Goal: Check status

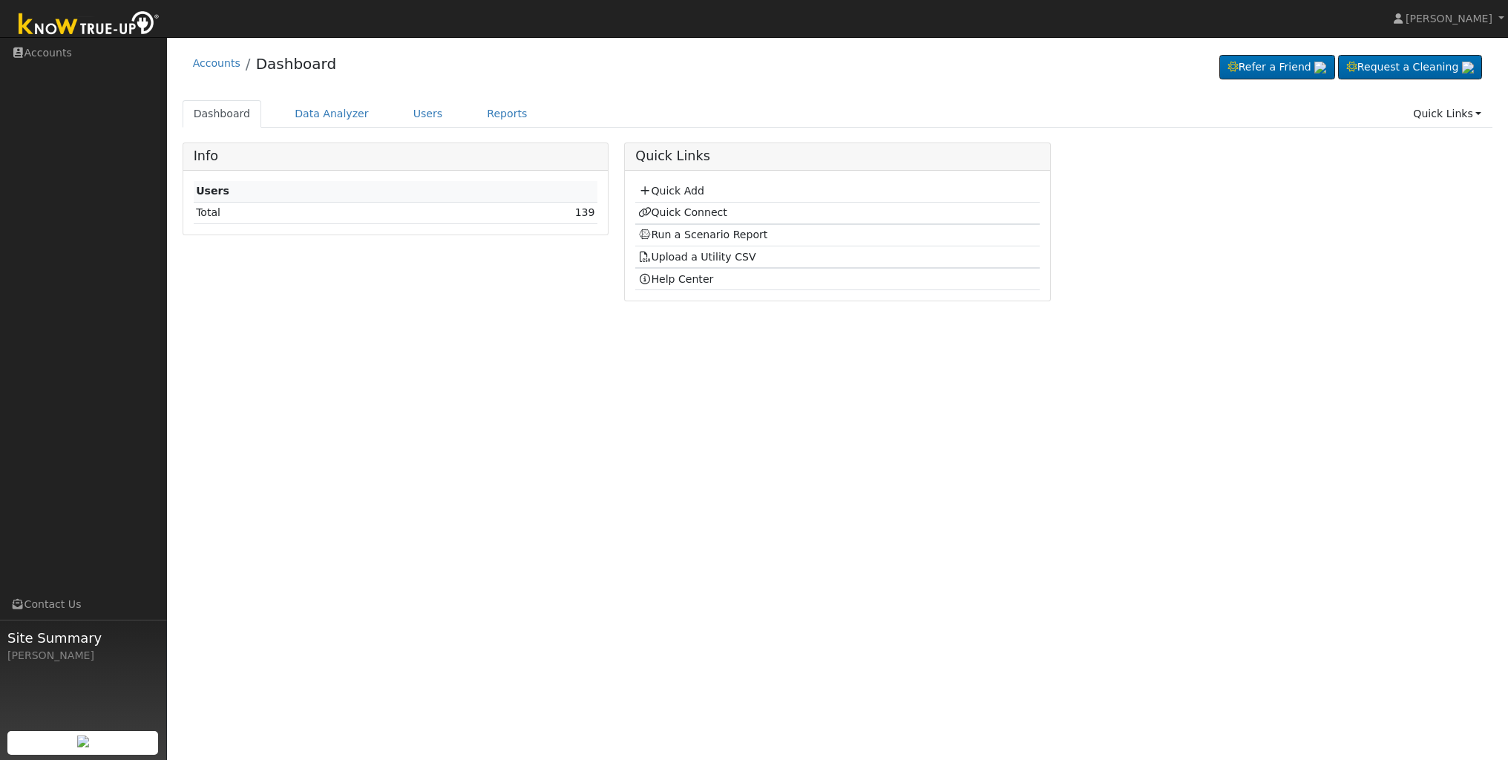
click at [92, 20] on img at bounding box center [89, 24] width 156 height 33
click at [494, 113] on link "Reports" at bounding box center [507, 113] width 62 height 27
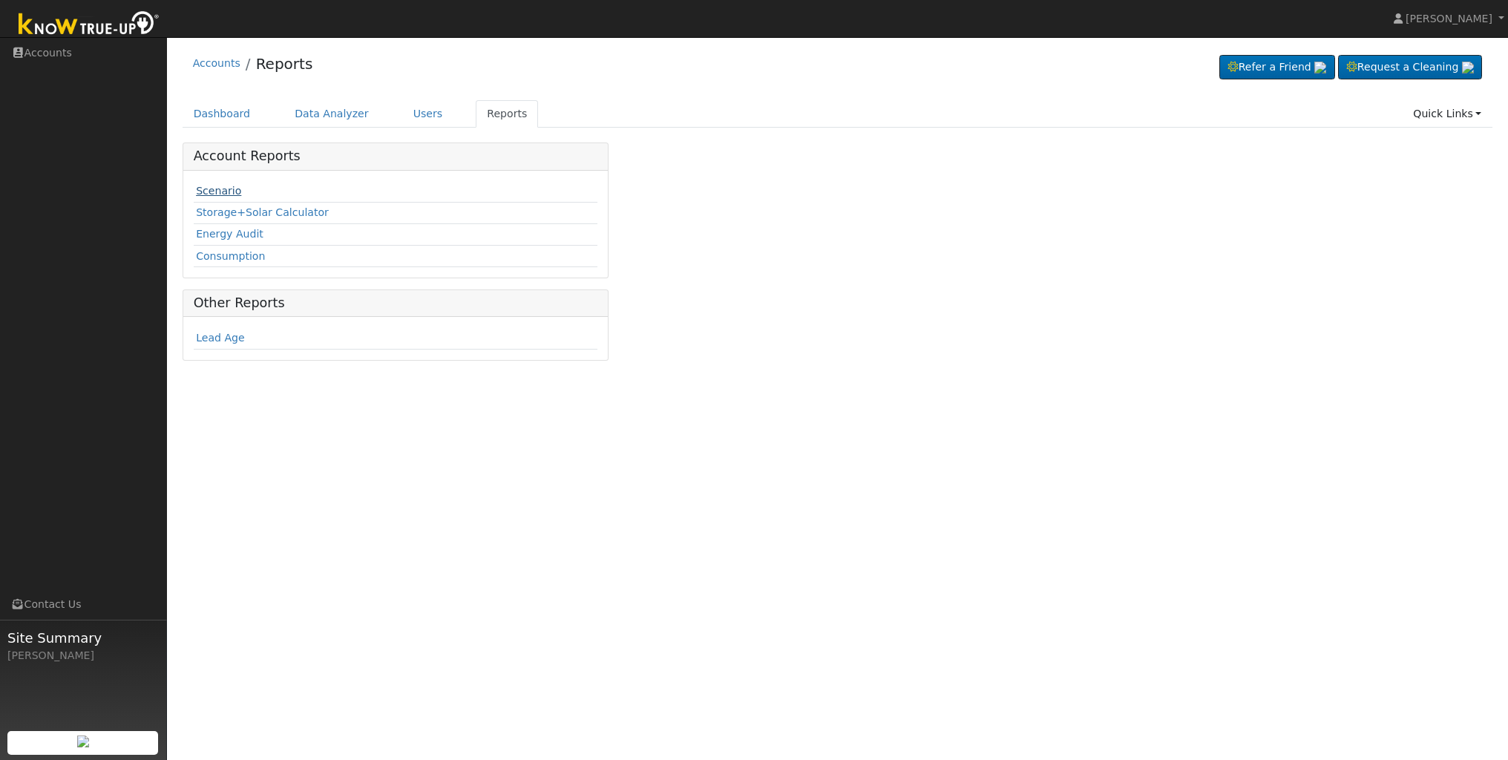
click at [214, 193] on link "Scenario" at bounding box center [218, 191] width 45 height 12
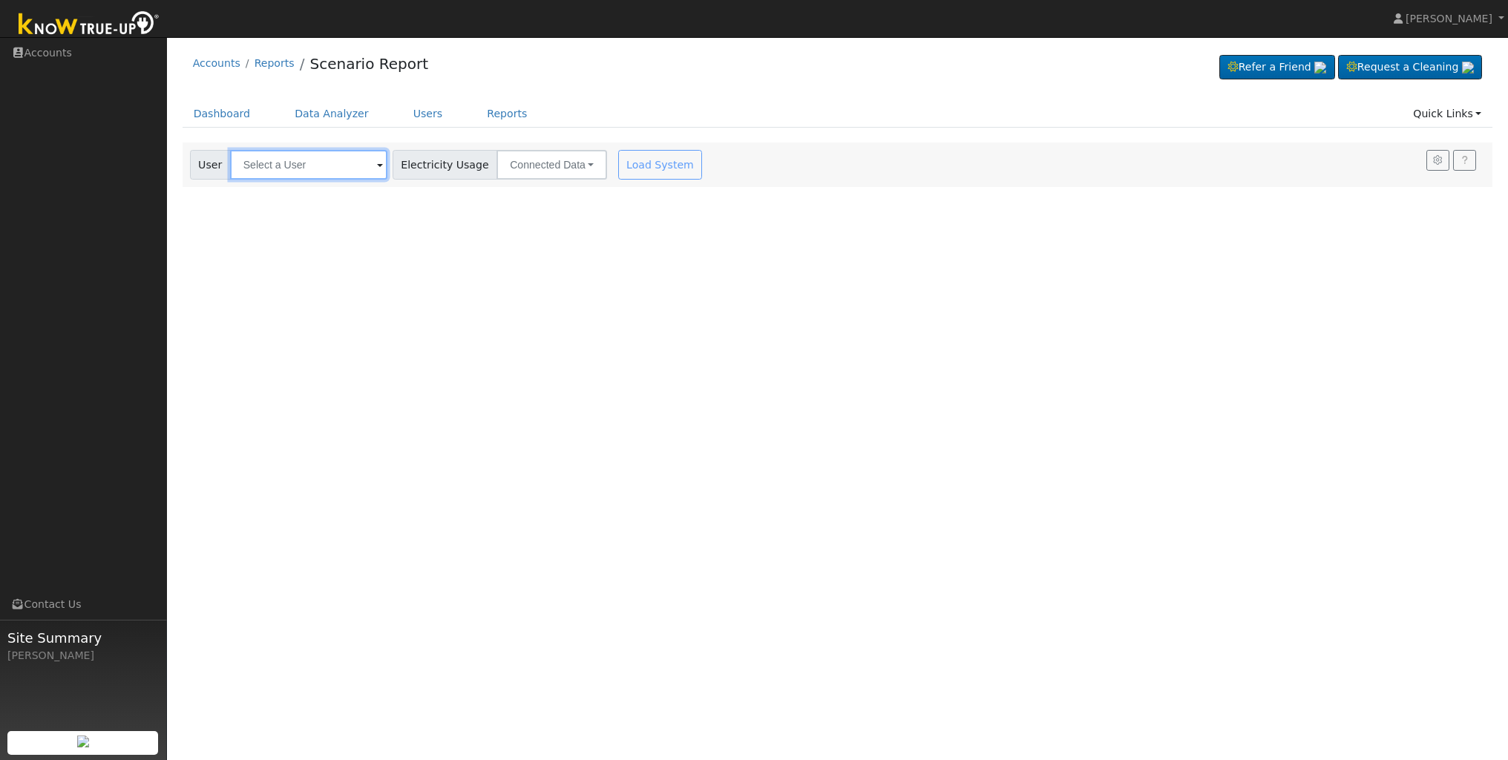
click at [311, 168] on input "text" at bounding box center [308, 165] width 157 height 30
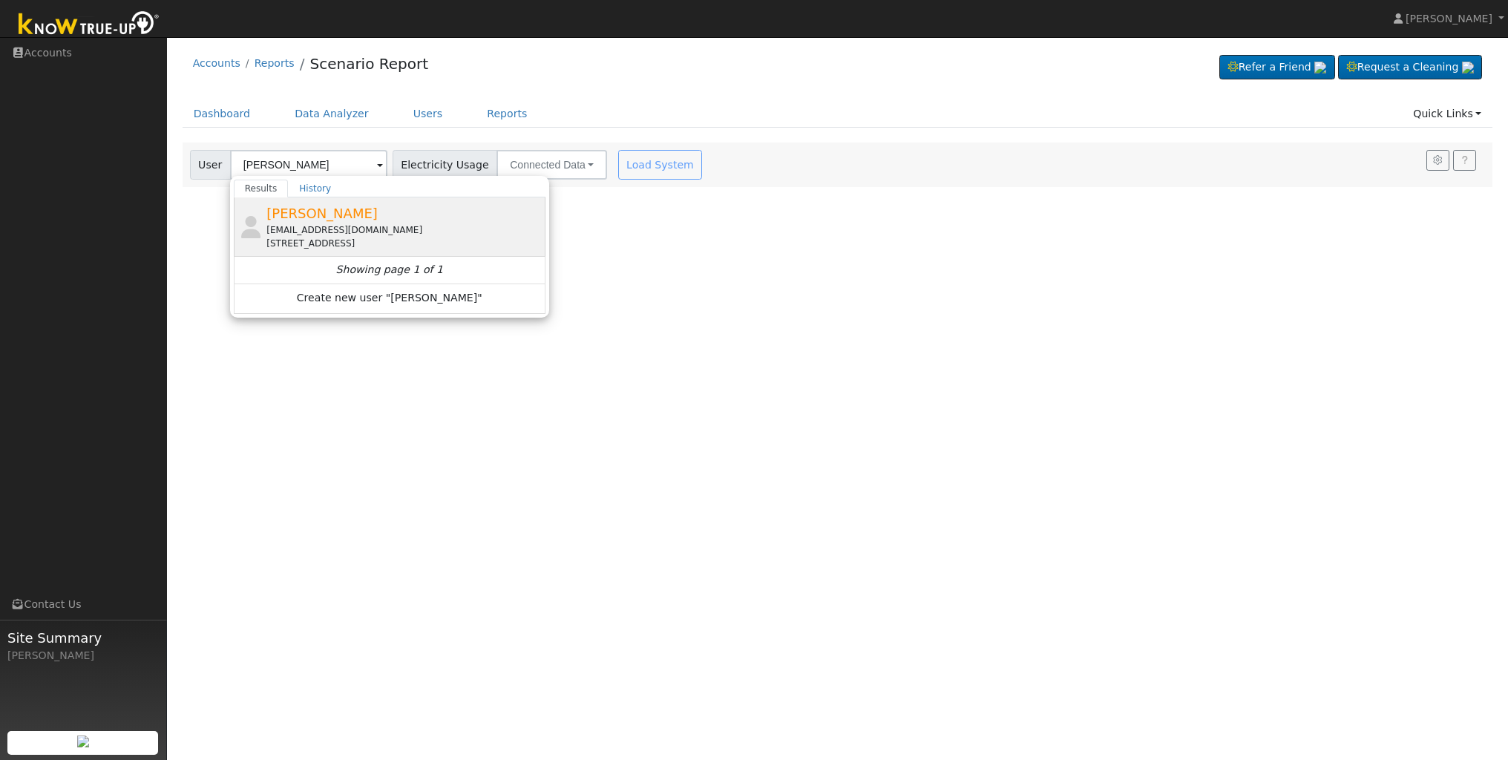
click at [316, 220] on span "[PERSON_NAME]" at bounding box center [321, 214] width 111 height 16
type input "[PERSON_NAME]"
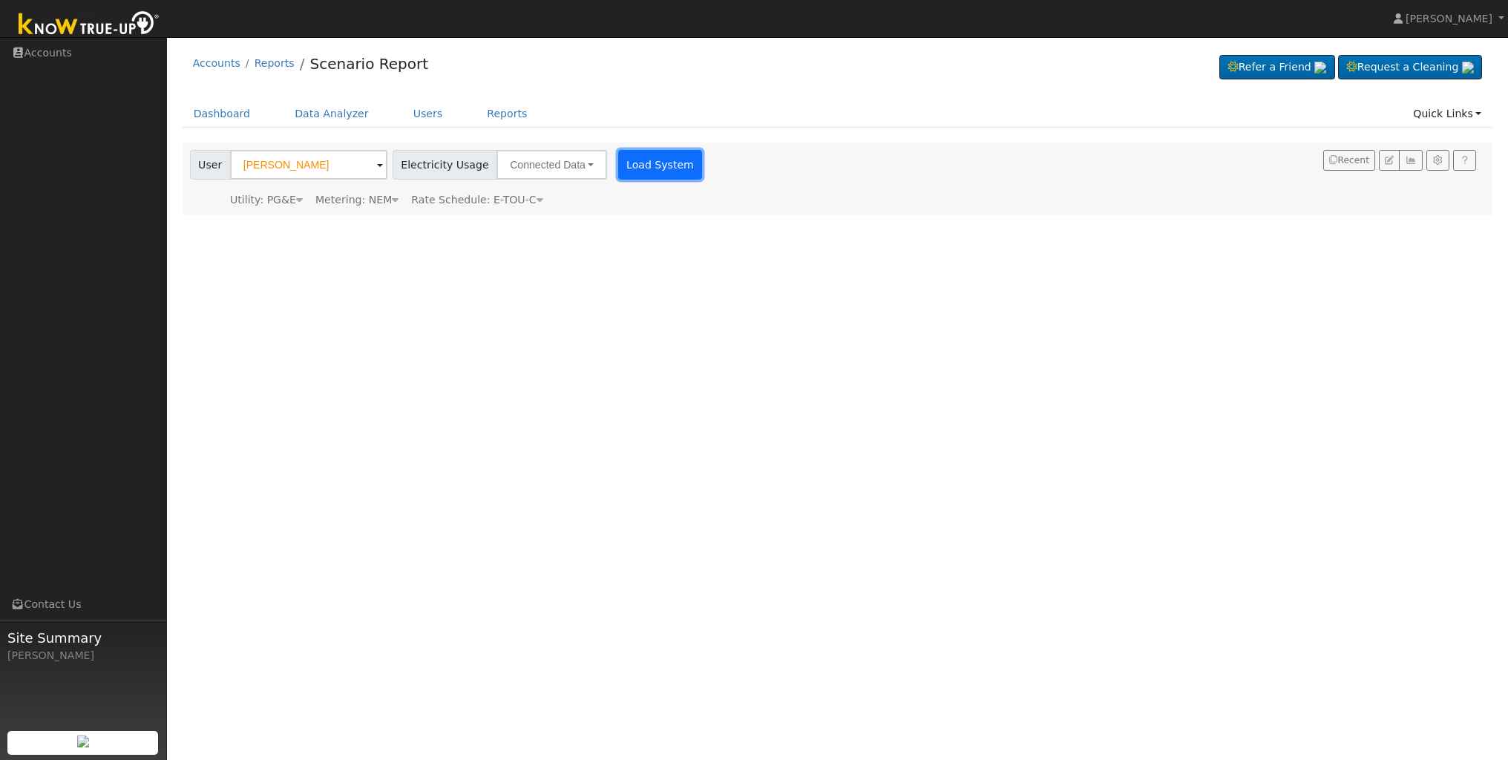
click at [655, 170] on button "Load System" at bounding box center [660, 165] width 85 height 30
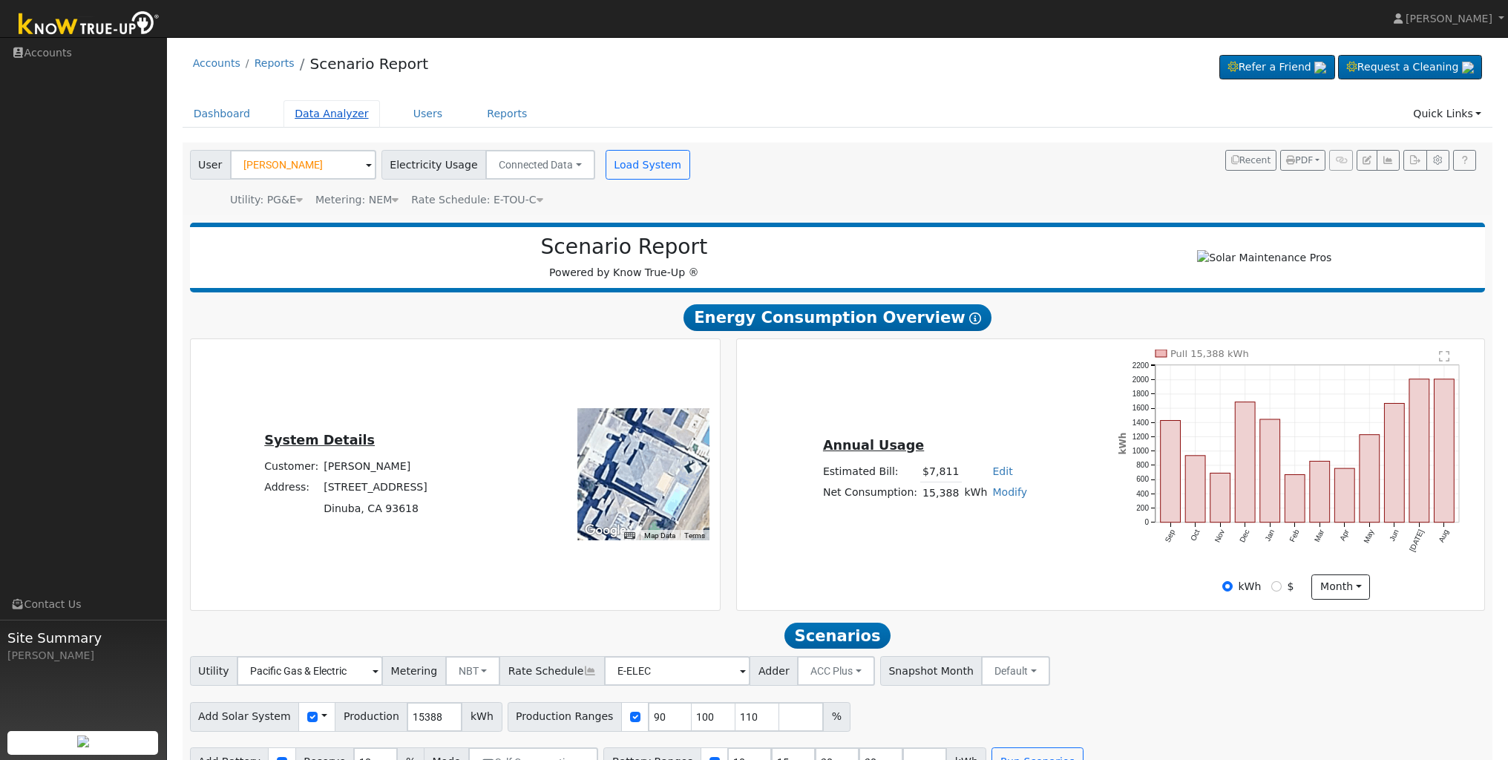
click at [312, 119] on link "Data Analyzer" at bounding box center [331, 113] width 96 height 27
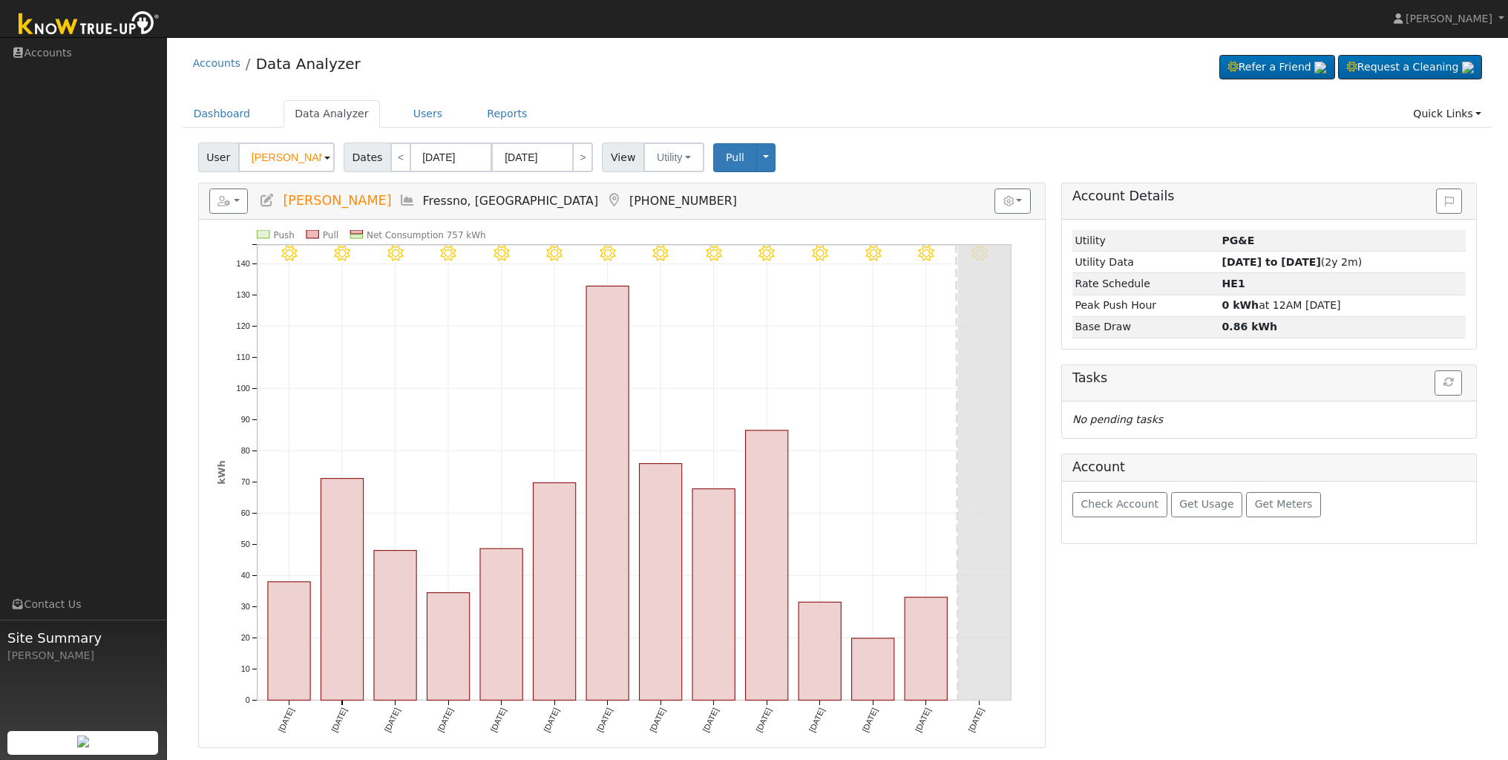
click at [326, 160] on span at bounding box center [327, 158] width 6 height 17
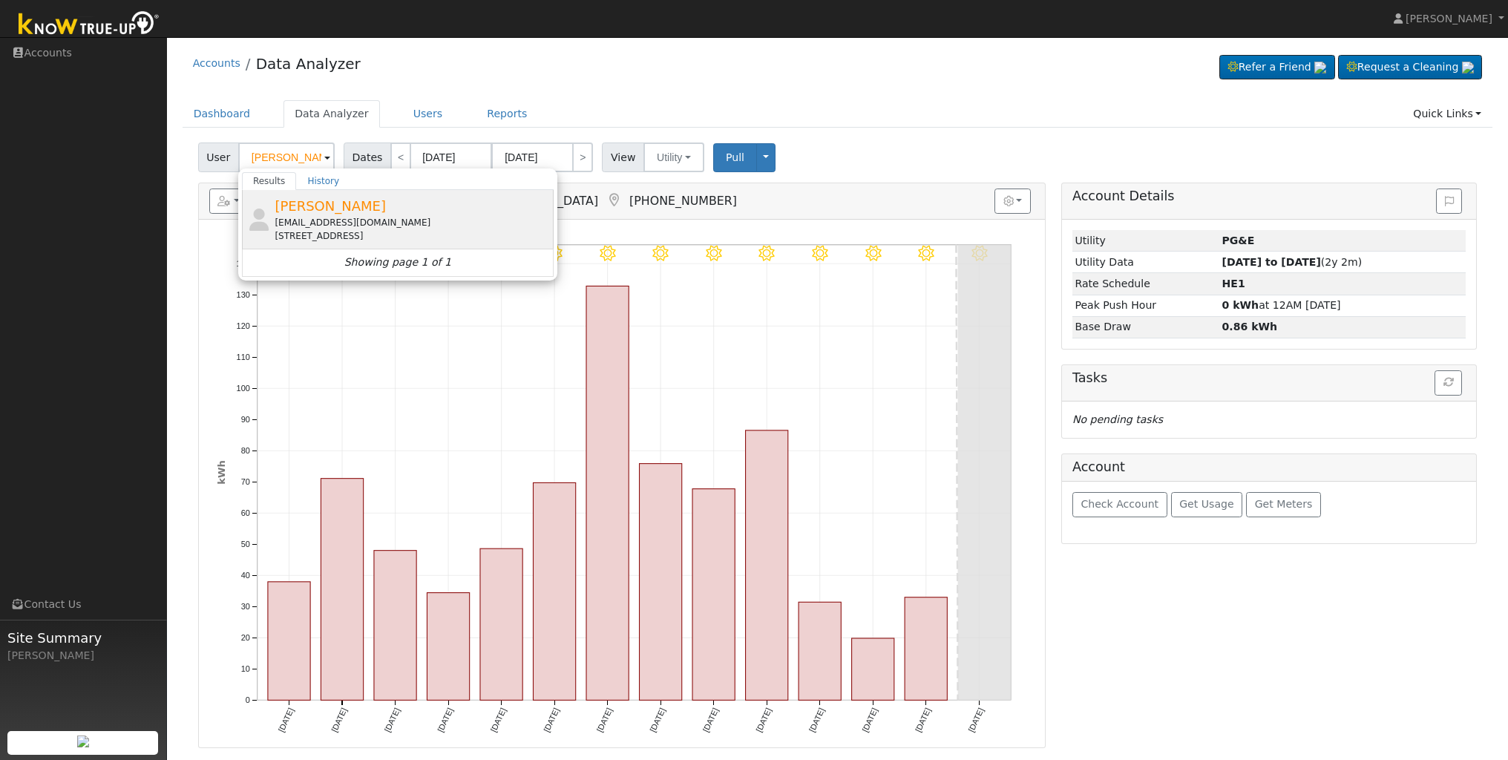
click at [347, 213] on span "[PERSON_NAME]" at bounding box center [330, 206] width 111 height 16
type input "[PERSON_NAME]"
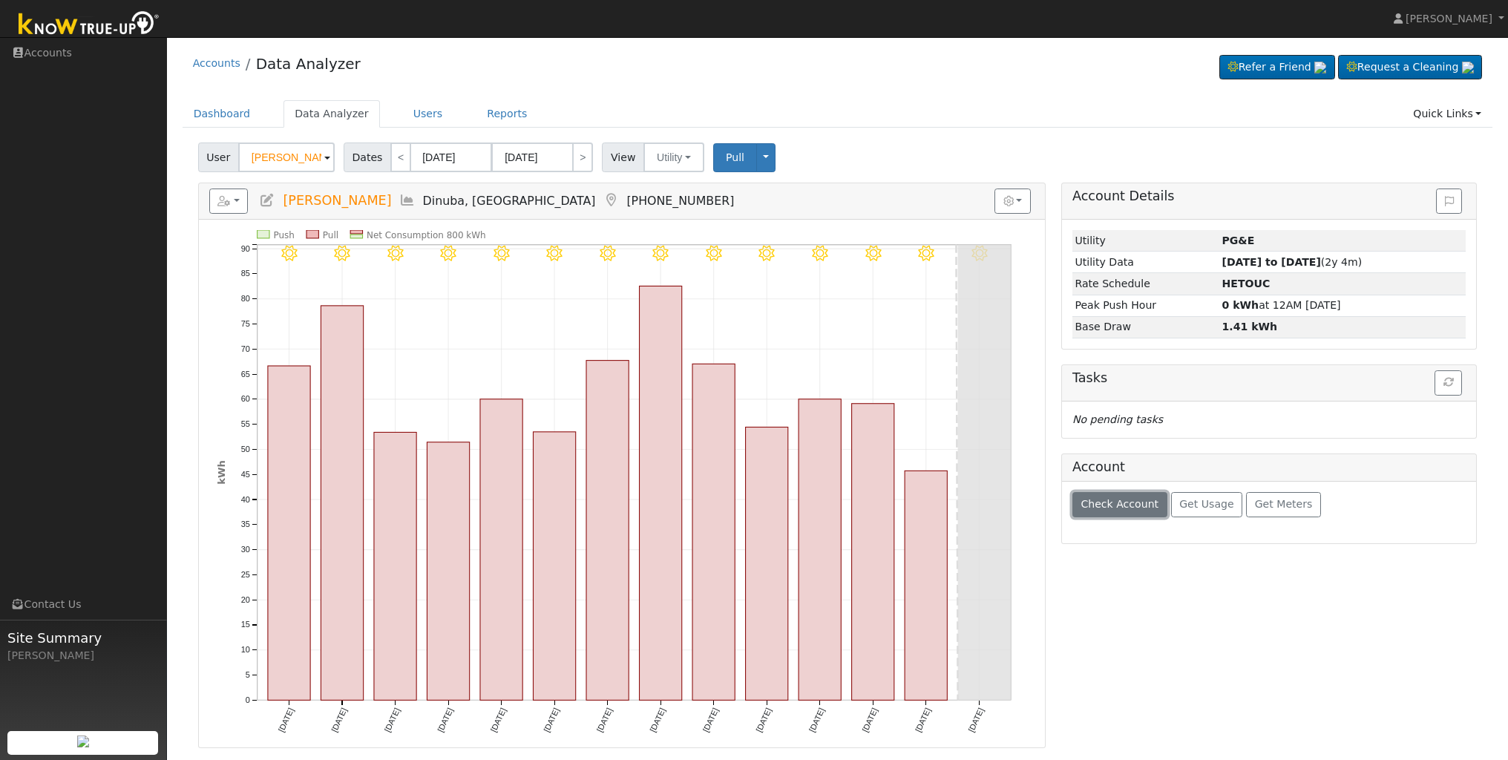
click at [1143, 508] on span "Check Account" at bounding box center [1119, 504] width 78 height 12
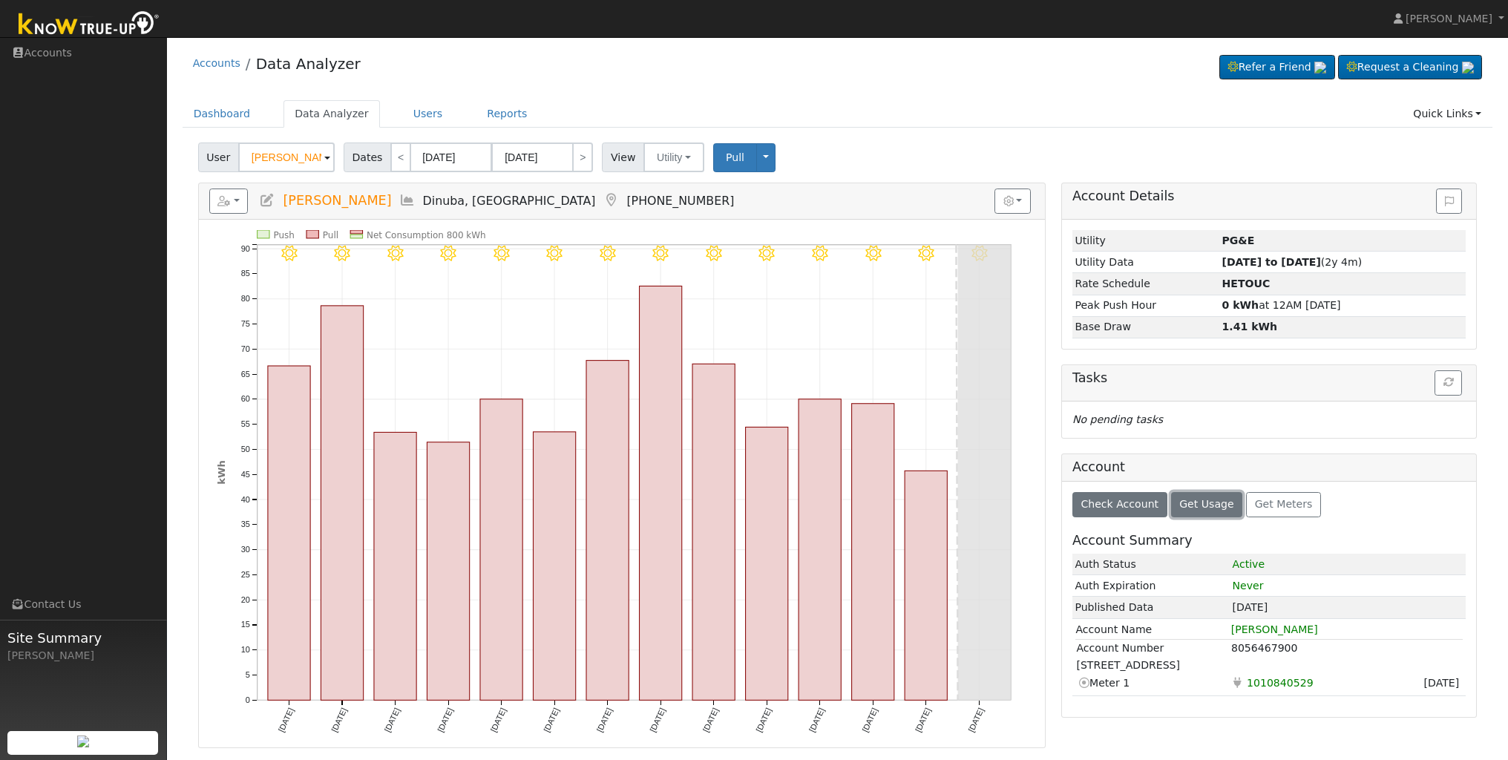
click at [1204, 513] on button "Get Usage" at bounding box center [1207, 504] width 72 height 25
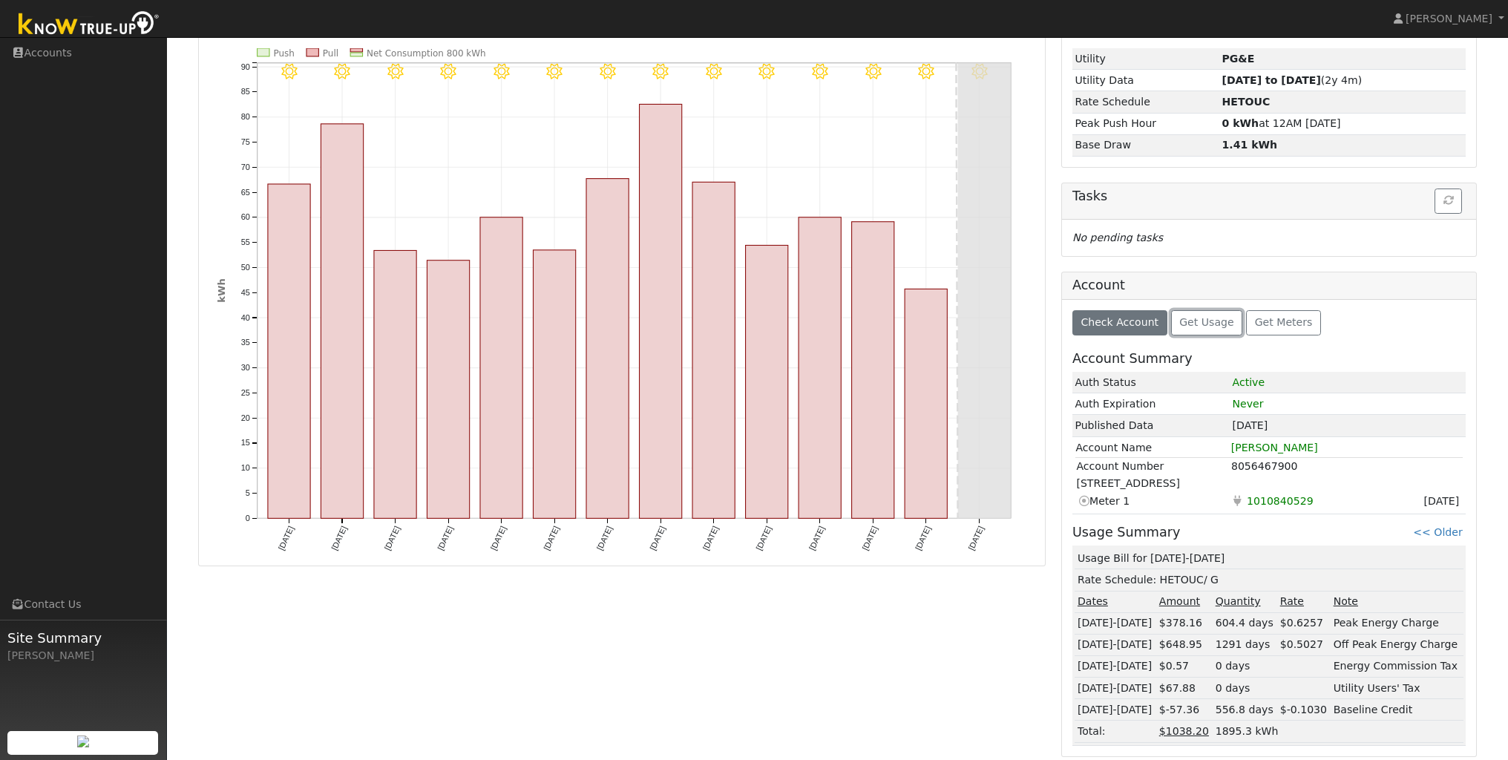
scroll to position [186, 0]
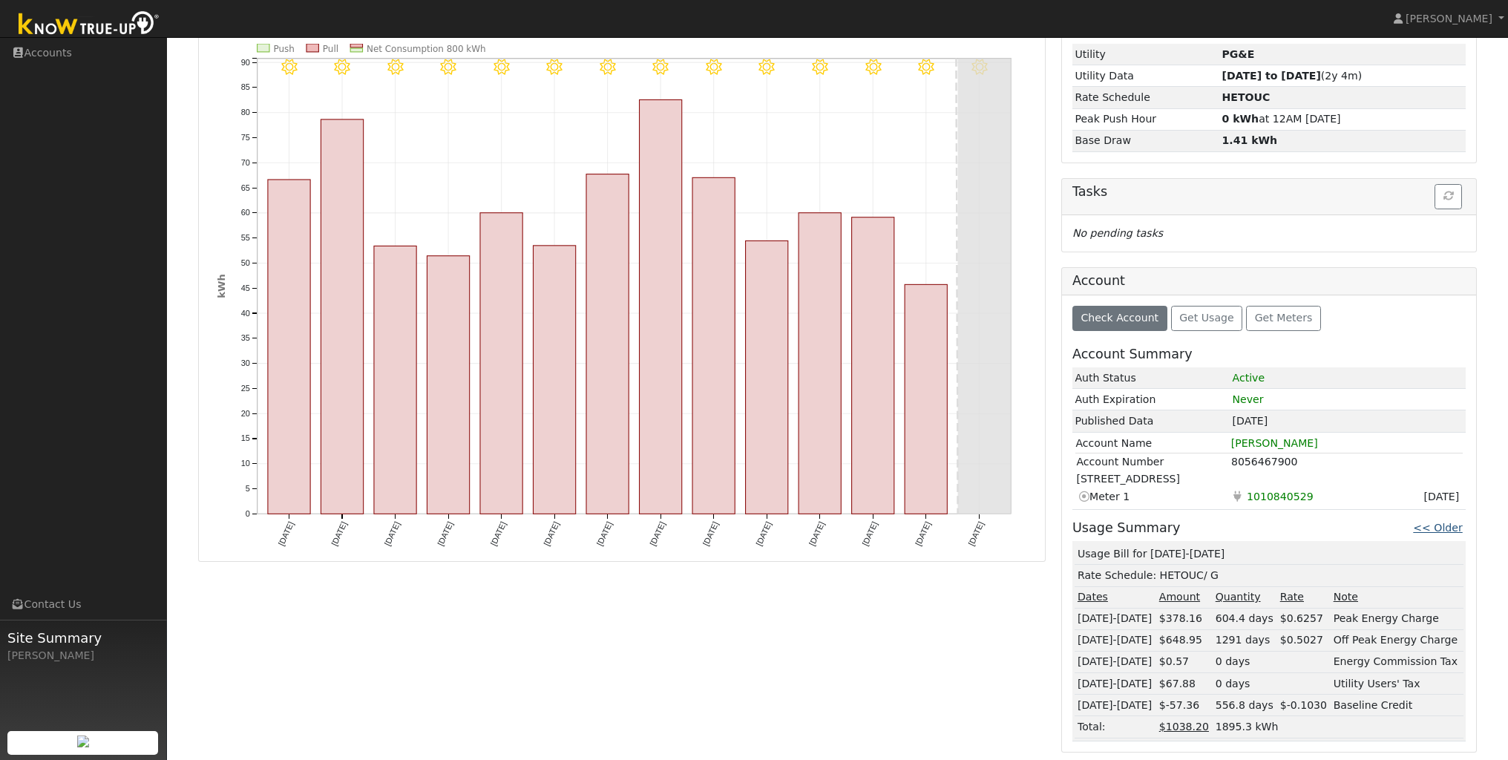
click at [1450, 527] on link "<< Older" at bounding box center [1437, 528] width 49 height 12
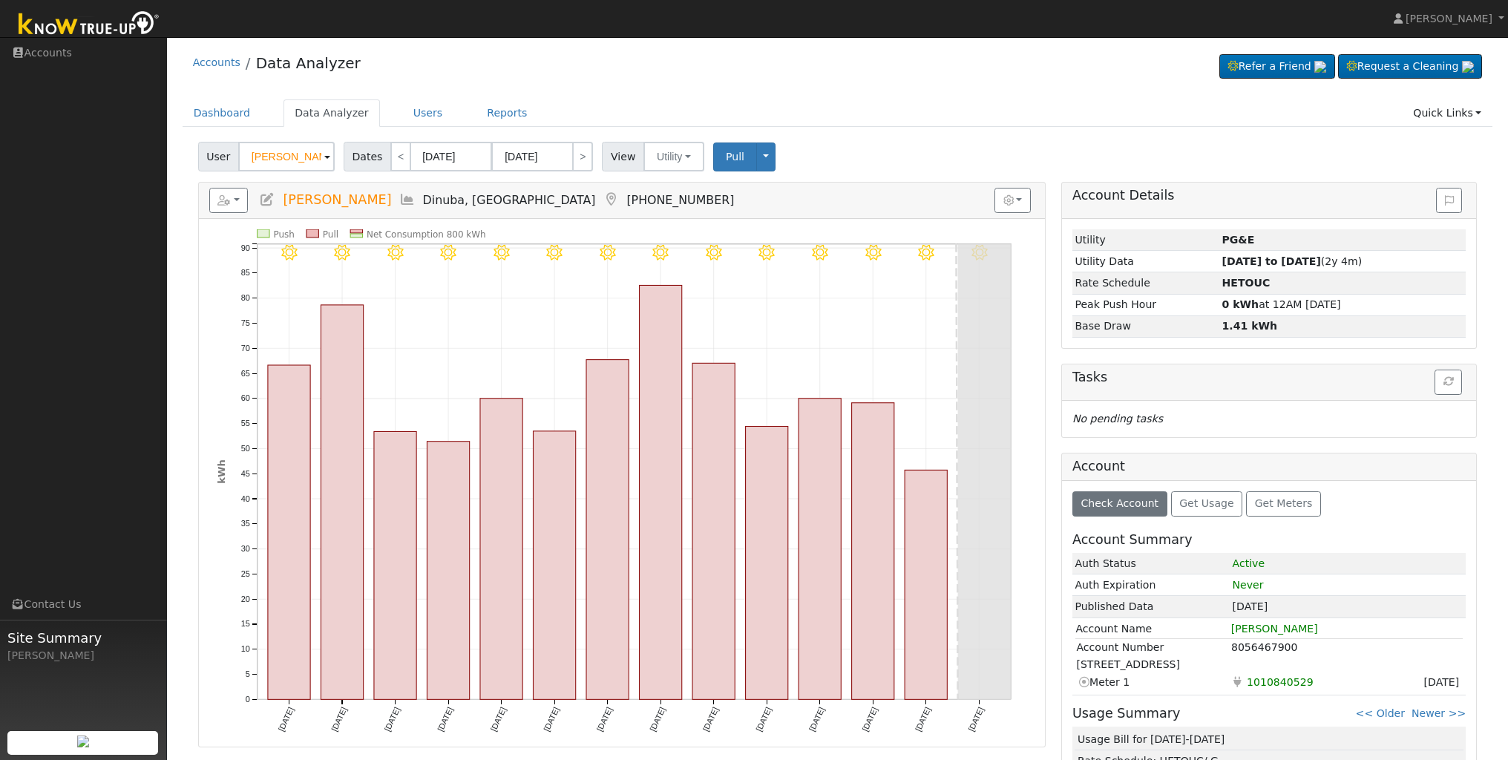
scroll to position [0, 0]
click at [243, 202] on button "button" at bounding box center [228, 200] width 39 height 25
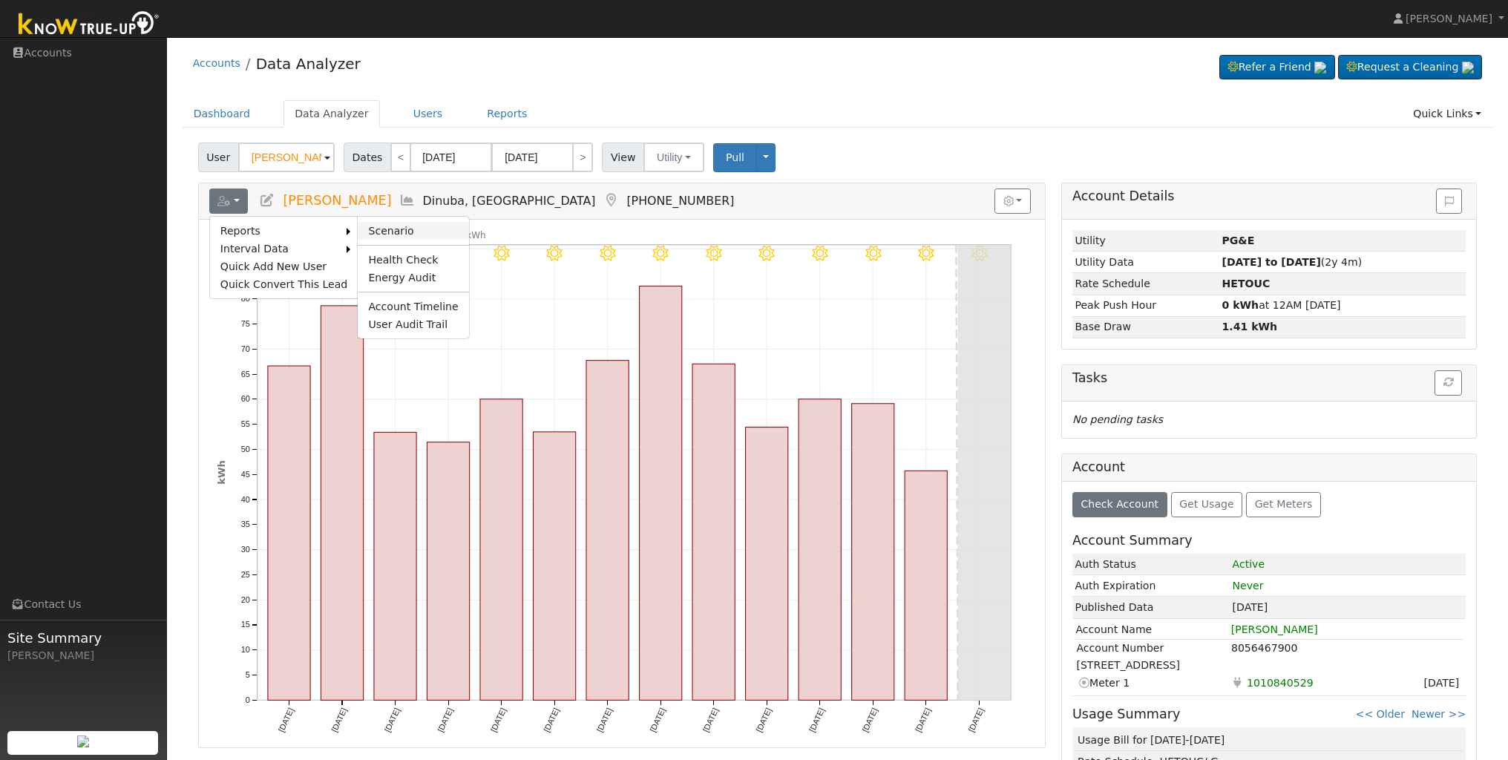
click at [395, 230] on link "Scenario" at bounding box center [413, 231] width 111 height 18
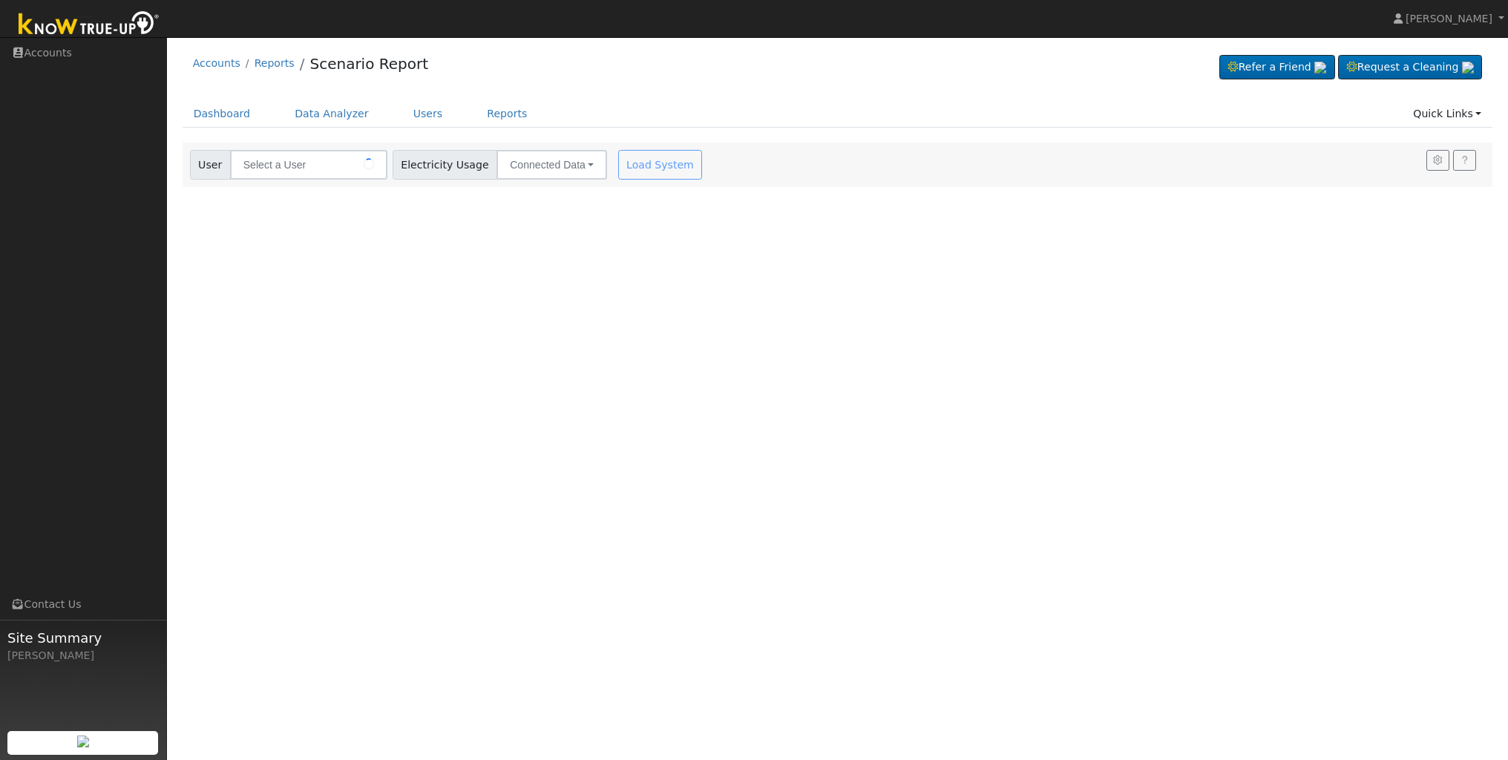
type input "[PERSON_NAME]"
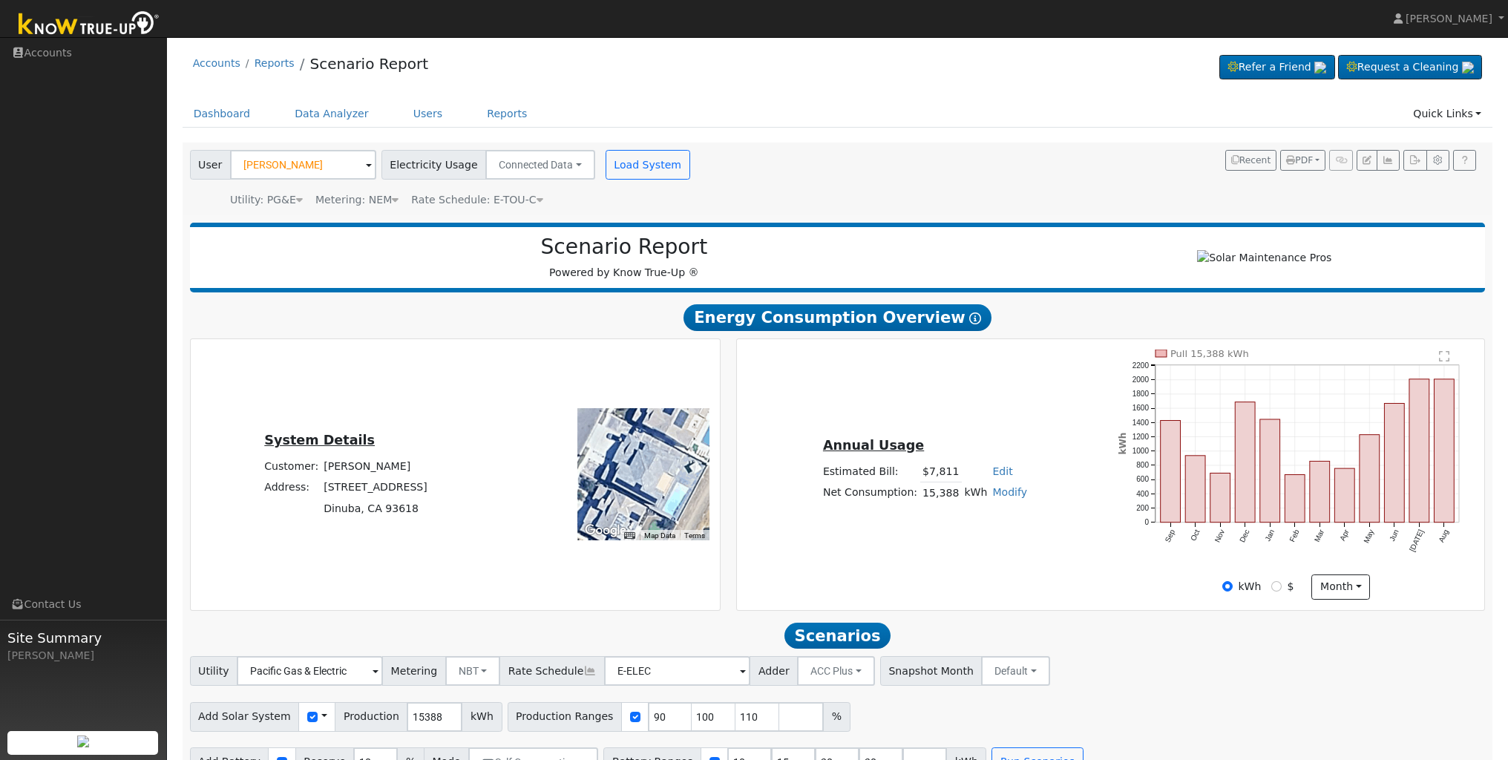
click at [893, 91] on div "Accounts Reports Scenario Report Refer a Friend Request a Cleaning" at bounding box center [837, 415] width 1326 height 740
